Goal: Find specific page/section: Find specific page/section

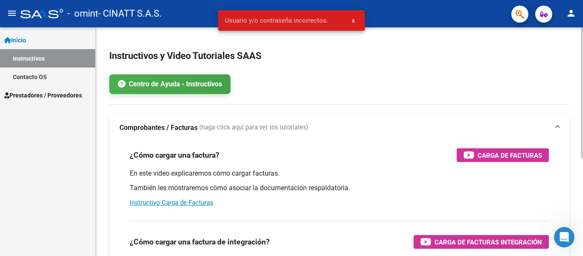
click at [352, 52] on h2 "Instructivos y Video Tutoriales SAAS" at bounding box center [339, 56] width 460 height 16
click at [352, 17] on span "x" at bounding box center [353, 21] width 3 height 8
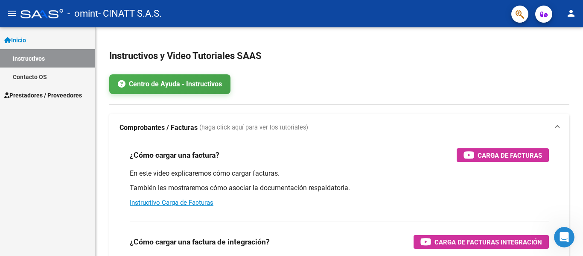
click at [67, 92] on span "Prestadores / Proveedores" at bounding box center [43, 95] width 78 height 9
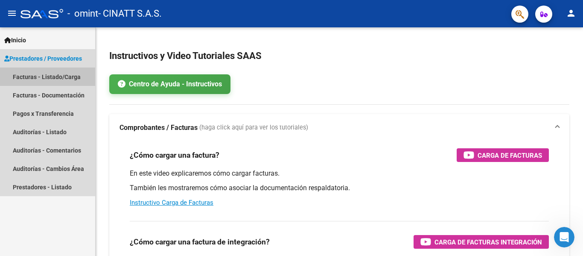
click at [70, 72] on link "Facturas - Listado/Carga" at bounding box center [47, 76] width 95 height 18
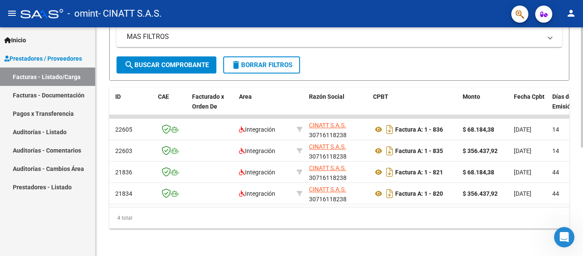
scroll to position [0, 347]
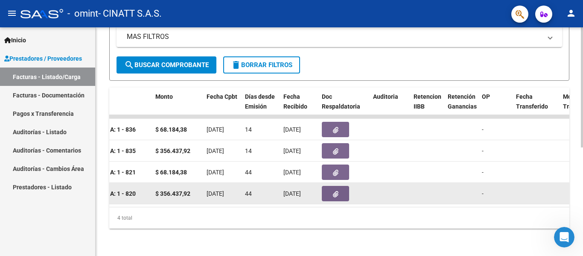
drag, startPoint x: 295, startPoint y: 199, endPoint x: 485, endPoint y: 195, distance: 190.0
click at [485, 195] on datatable-body "22605 Integración CINATT S.A.S. 30716118238 Factura A: 1 - 836 $ 68.184,38 [DAT…" at bounding box center [339, 161] width 460 height 92
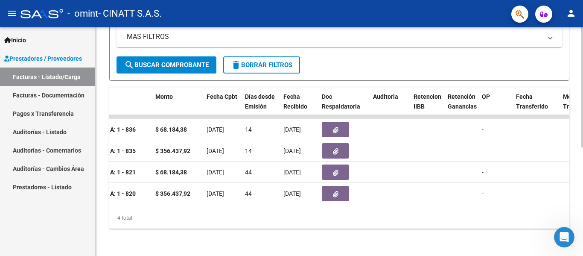
scroll to position [0, 0]
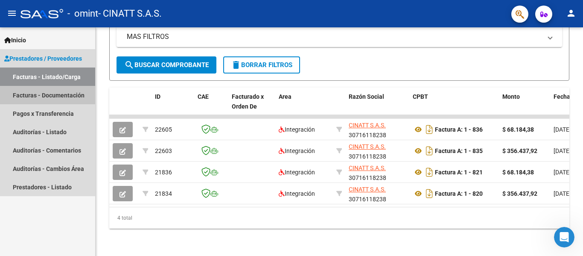
click at [67, 96] on link "Facturas - Documentación" at bounding box center [47, 95] width 95 height 18
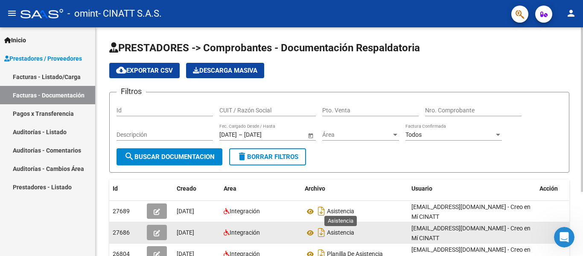
scroll to position [89, 0]
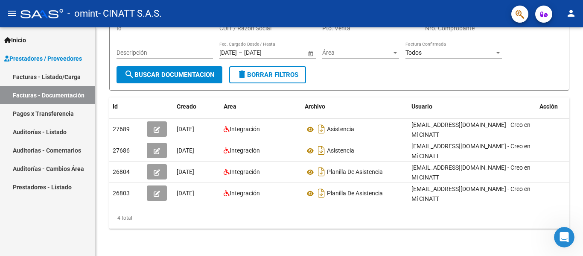
click at [56, 75] on link "Facturas - Listado/Carga" at bounding box center [47, 76] width 95 height 18
